Goal: Navigation & Orientation: Find specific page/section

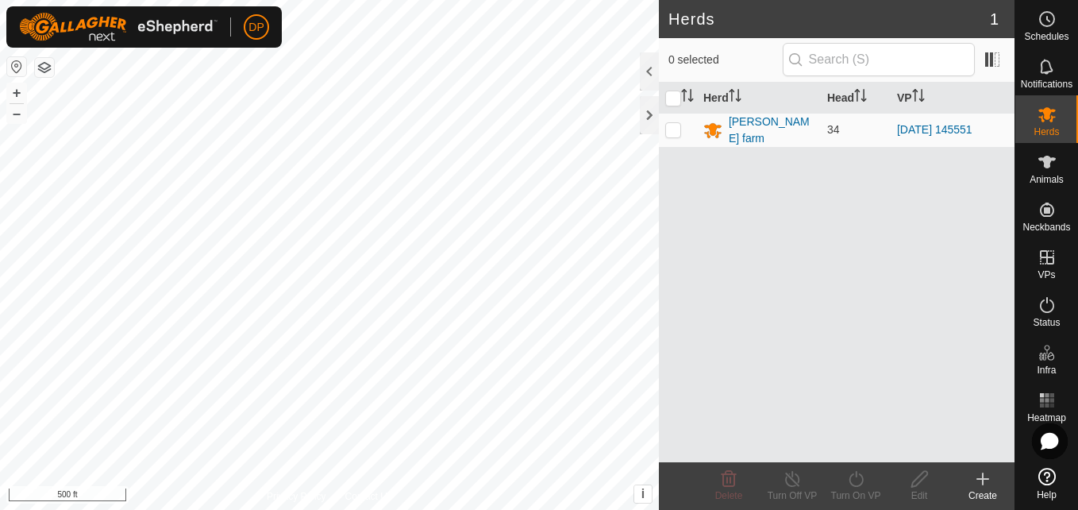
click at [204, 509] on html "DP Schedules Notifications Herds Animals Neckbands VPs Status Infra Heatmap Hel…" at bounding box center [539, 255] width 1078 height 510
click at [645, 117] on div at bounding box center [649, 115] width 19 height 38
